Goal: Information Seeking & Learning: Find specific fact

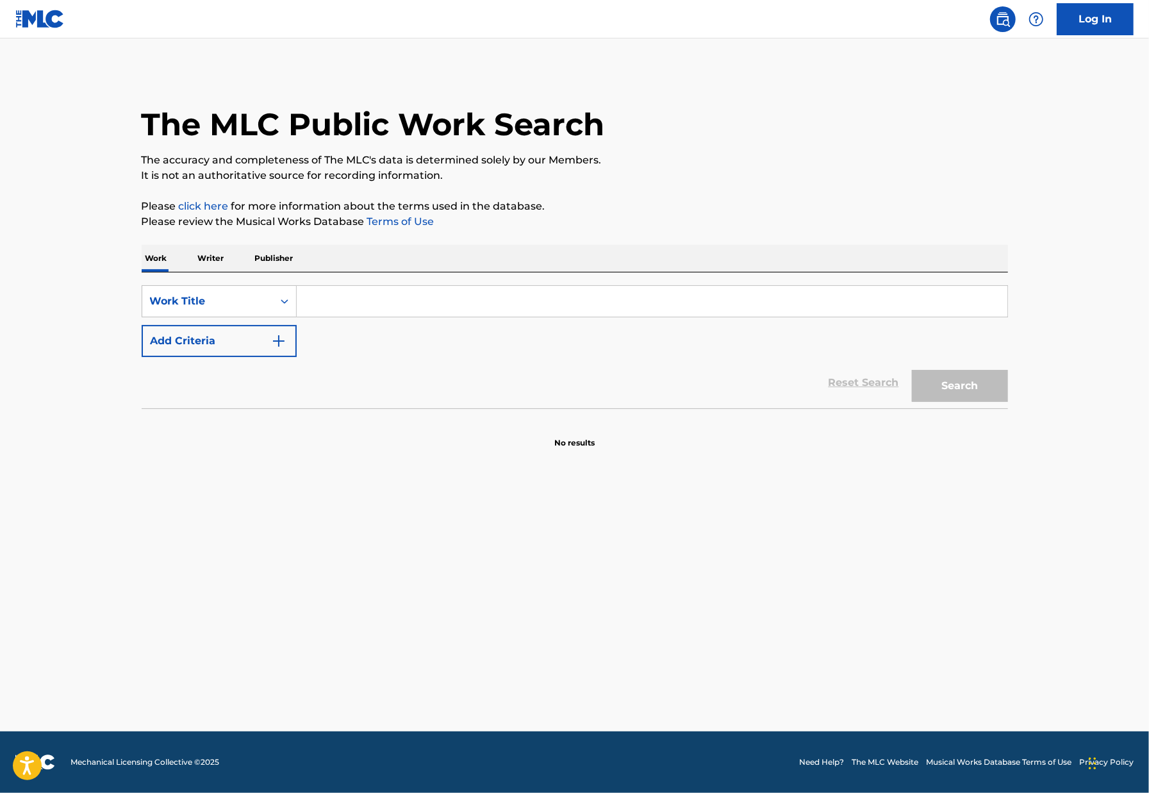
drag, startPoint x: 365, startPoint y: 301, endPoint x: 372, endPoint y: 302, distance: 6.5
click at [365, 301] on input "Search Form" at bounding box center [652, 301] width 711 height 31
type input "l.a night"
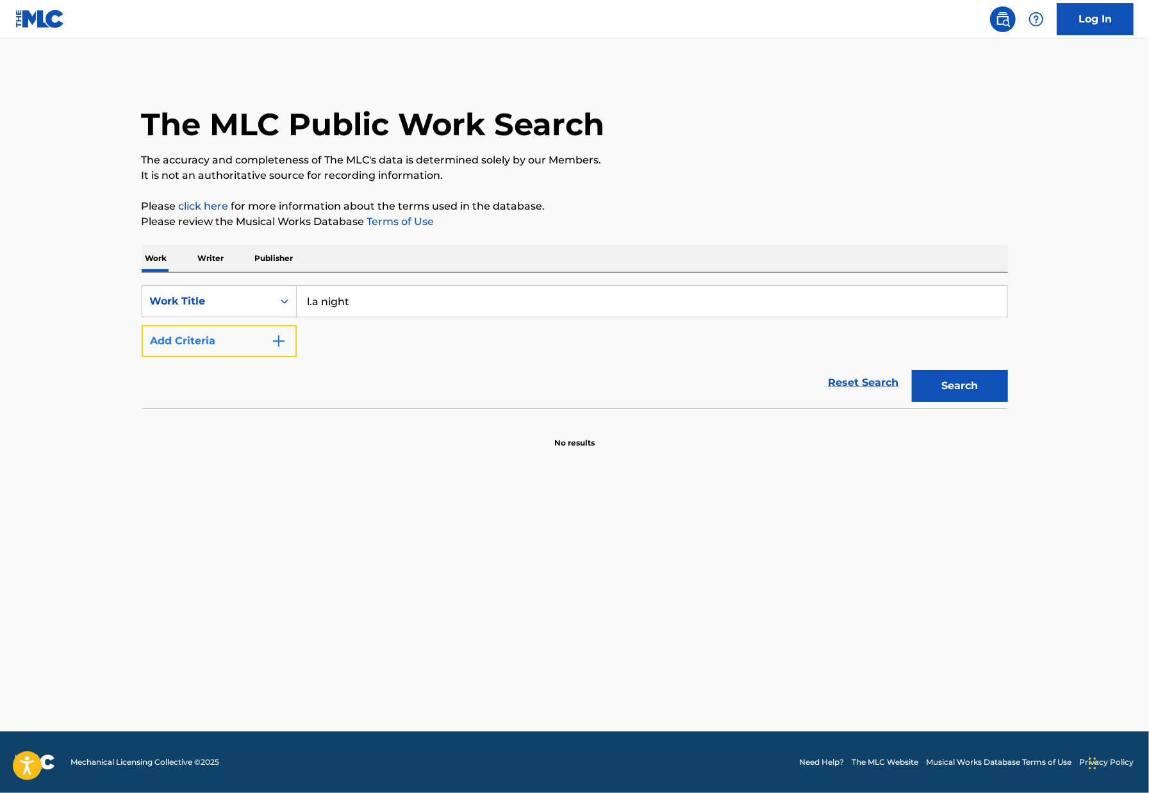
click at [254, 344] on button "Add Criteria" at bounding box center [219, 341] width 155 height 32
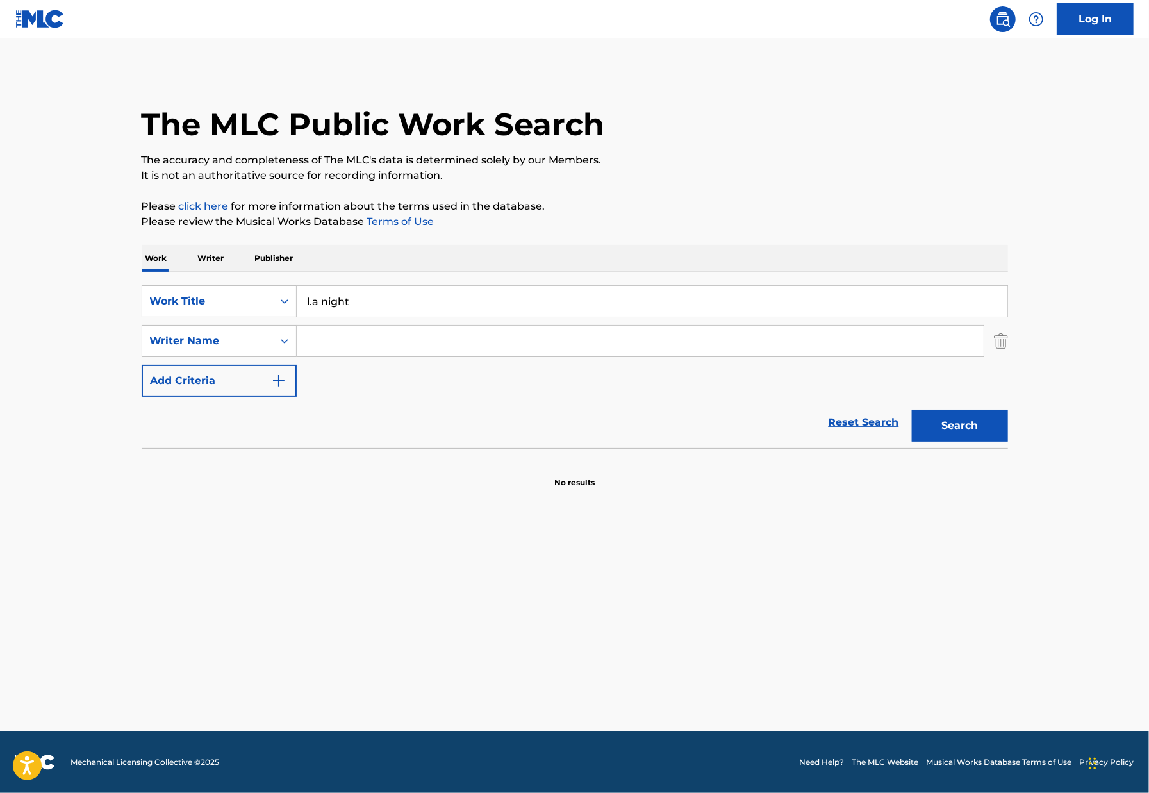
click at [455, 357] on div "SearchWithCriteria18813326-9812-443a-972a-8331c900ff53 Work Title l.a night Sea…" at bounding box center [575, 340] width 866 height 111
click at [443, 345] on input "Search Form" at bounding box center [640, 340] width 687 height 31
type input "[PERSON_NAME]"
click at [912, 409] on button "Search" at bounding box center [960, 425] width 96 height 32
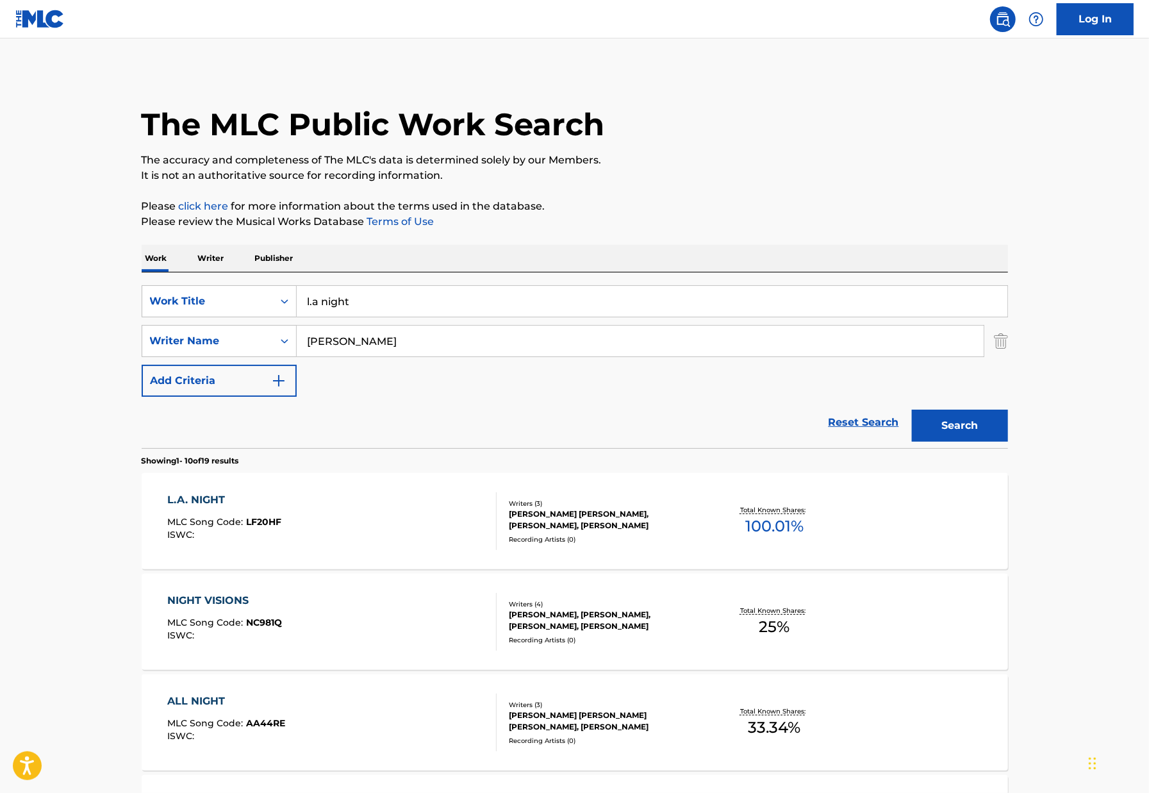
click at [419, 534] on div "L.A. NIGHT MLC Song Code : LF20HF ISWC :" at bounding box center [331, 521] width 329 height 58
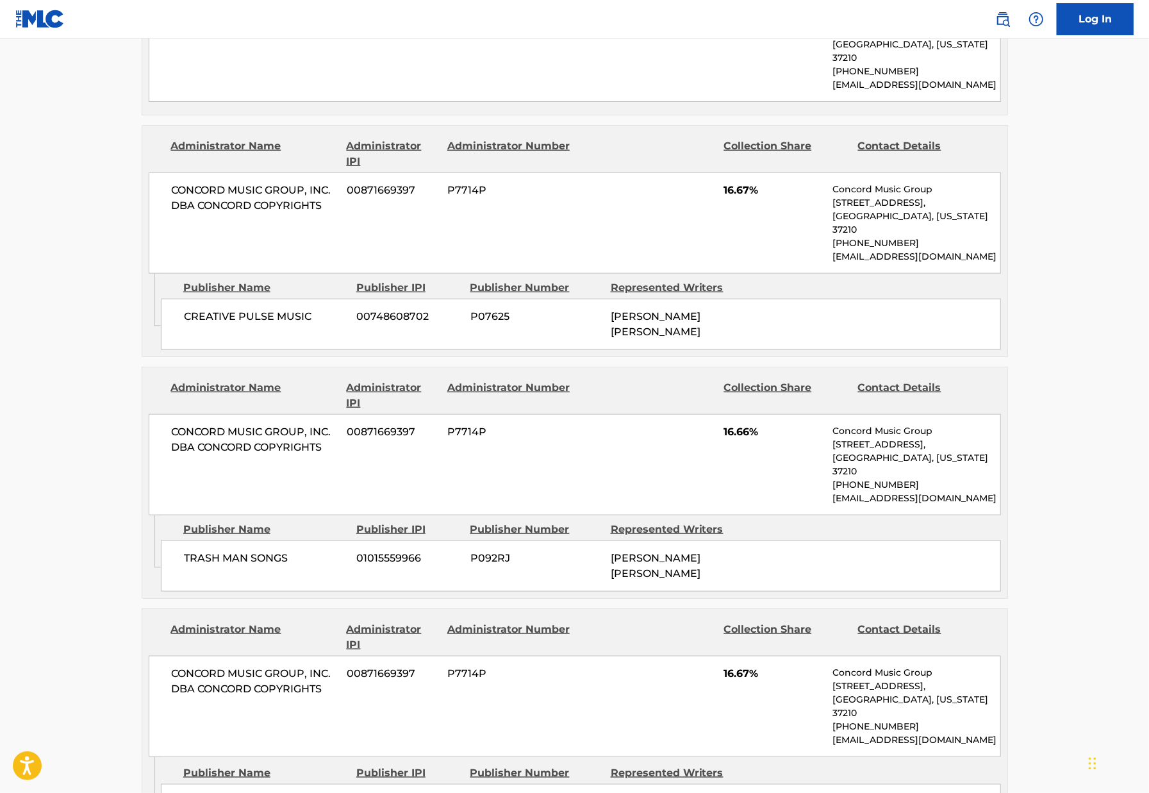
scroll to position [551, 0]
